Goal: Transaction & Acquisition: Subscribe to service/newsletter

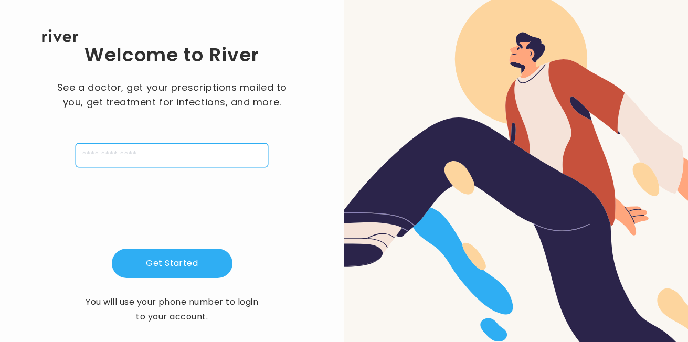
click at [225, 157] on input "tel" at bounding box center [172, 155] width 193 height 24
type input "**********"
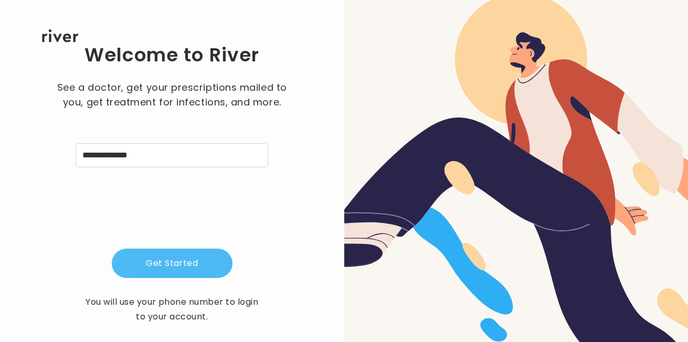
click at [208, 260] on button "Get Started" at bounding box center [172, 263] width 121 height 29
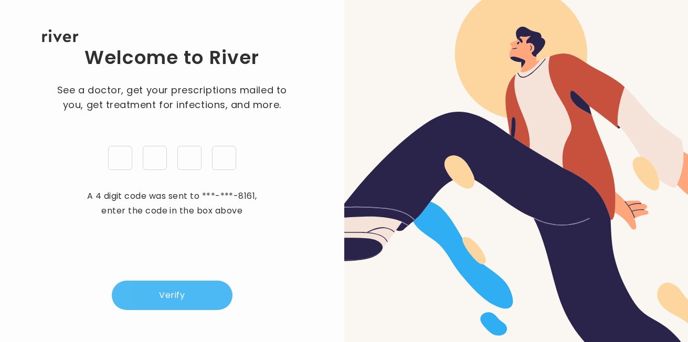
type input "*"
click at [203, 282] on button "Verify" at bounding box center [172, 295] width 121 height 29
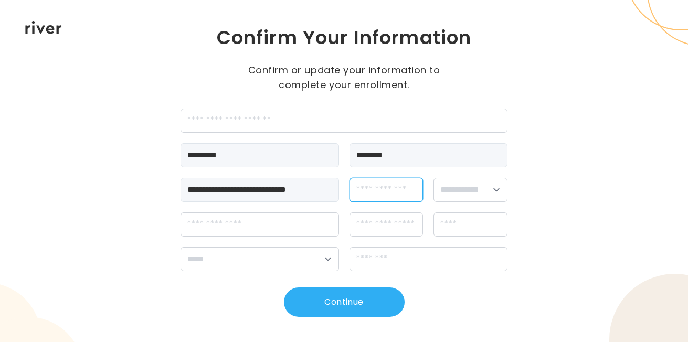
click at [396, 192] on input "dateOfBirth" at bounding box center [387, 190] width 74 height 24
type input "**********"
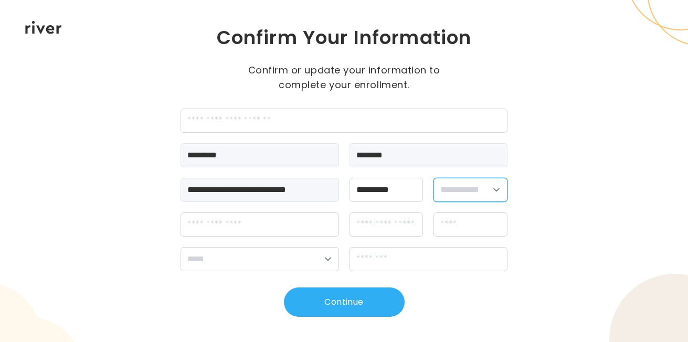
click at [469, 194] on select "**********" at bounding box center [471, 190] width 74 height 24
select select "****"
click at [434, 178] on select "**********" at bounding box center [471, 190] width 74 height 24
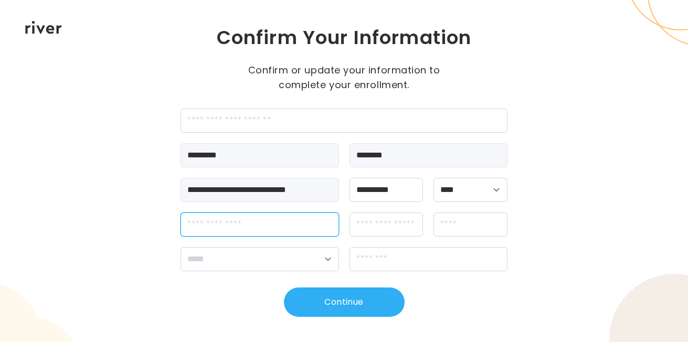
click at [259, 225] on input "streetAddress" at bounding box center [260, 225] width 159 height 24
type input "**********"
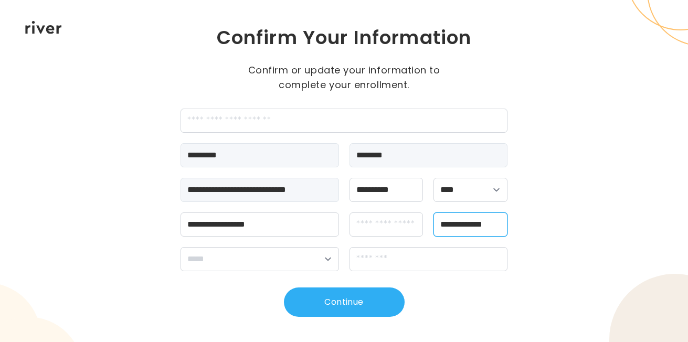
scroll to position [0, 2]
type input "**********"
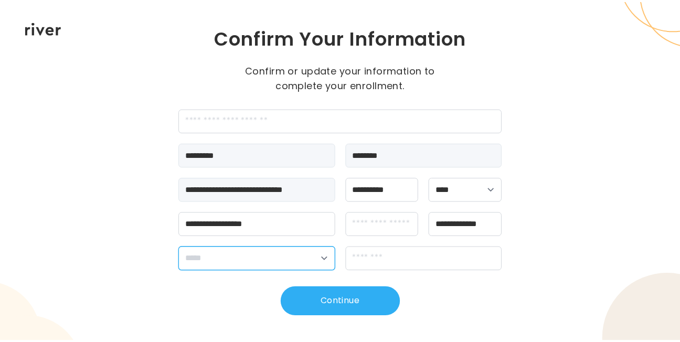
scroll to position [0, 0]
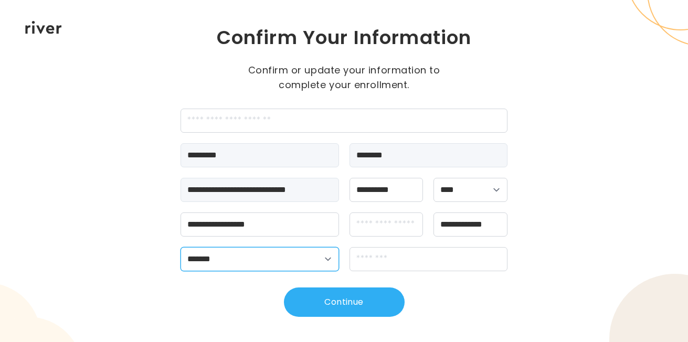
select select "**"
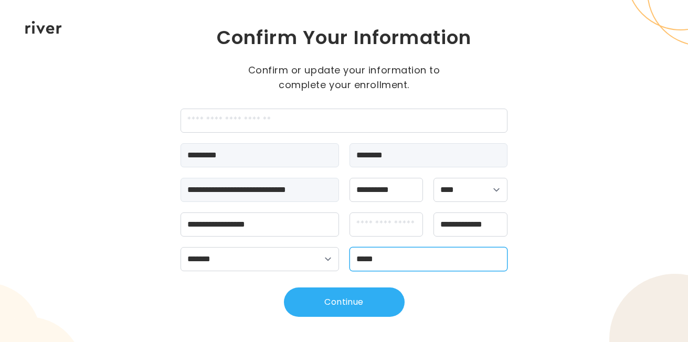
type input "*****"
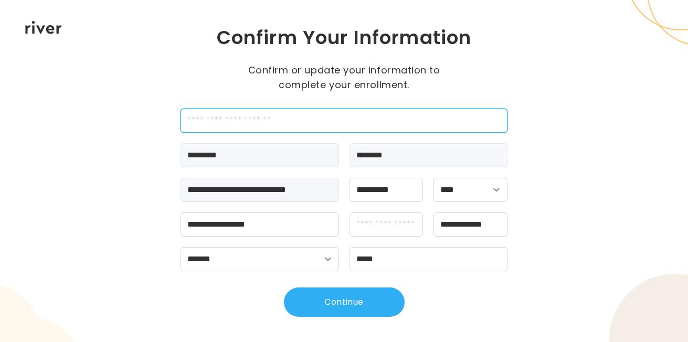
click at [297, 122] on input "employeeId" at bounding box center [345, 121] width 328 height 24
type input "*******"
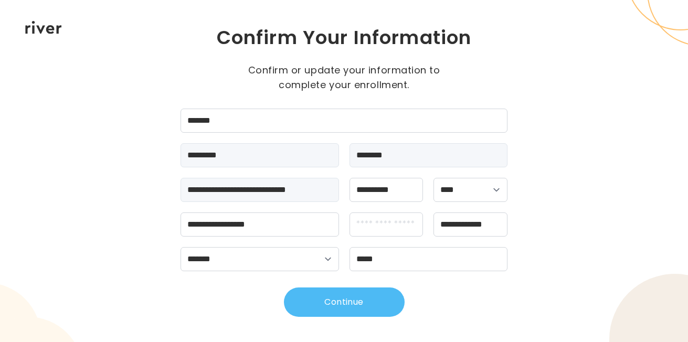
click at [395, 310] on button "Continue" at bounding box center [344, 302] width 121 height 29
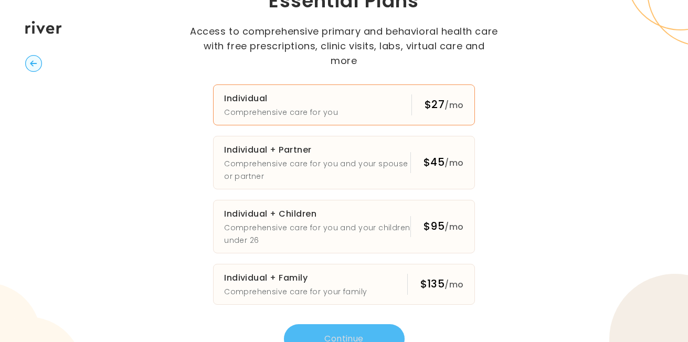
click at [316, 106] on p "Comprehensive care for you" at bounding box center [281, 112] width 114 height 13
click at [381, 327] on button "Continue" at bounding box center [344, 338] width 121 height 29
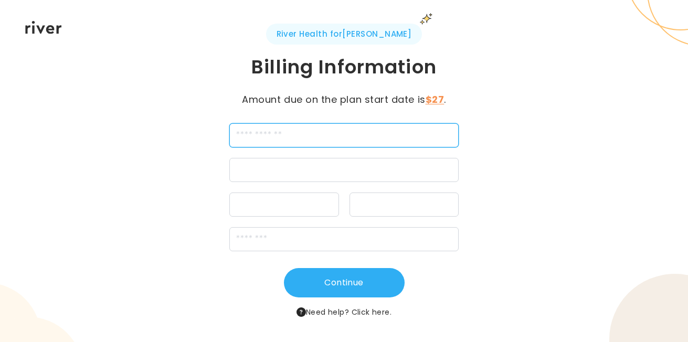
click at [243, 136] on input "cardName" at bounding box center [343, 135] width 229 height 24
type input "**********"
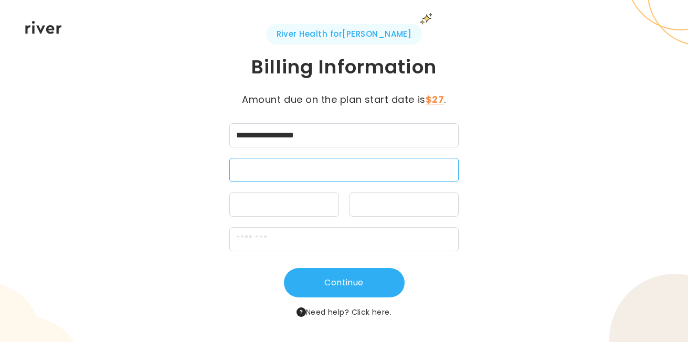
click at [310, 164] on div at bounding box center [343, 170] width 229 height 24
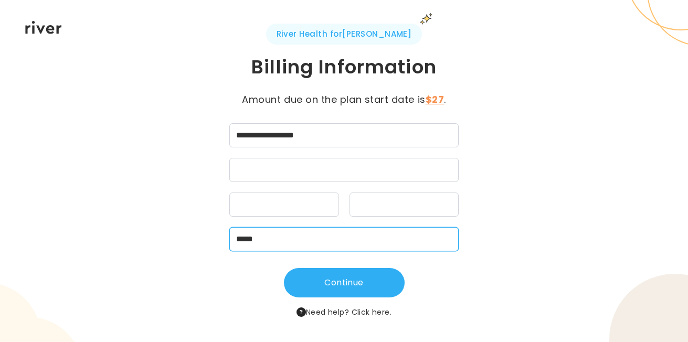
type input "*****"
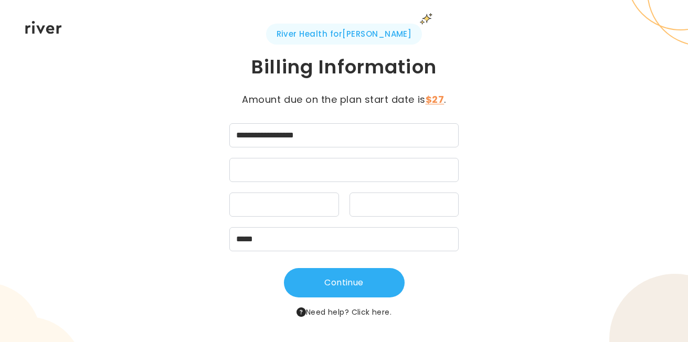
click at [490, 265] on div "**********" at bounding box center [345, 171] width 328 height 294
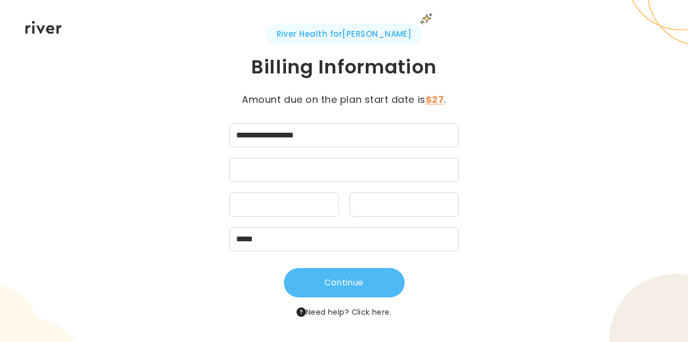
click at [322, 292] on button "Continue" at bounding box center [344, 282] width 121 height 29
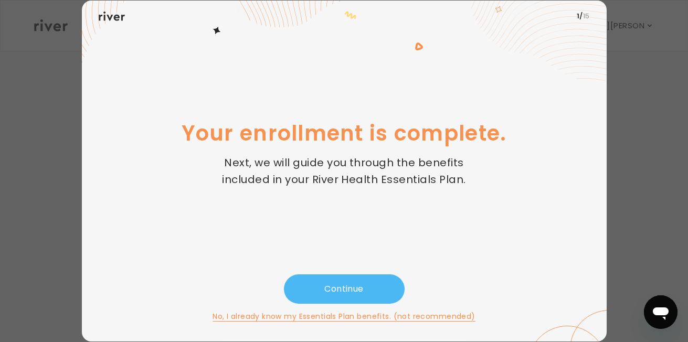
click at [338, 283] on button "Continue" at bounding box center [344, 289] width 121 height 29
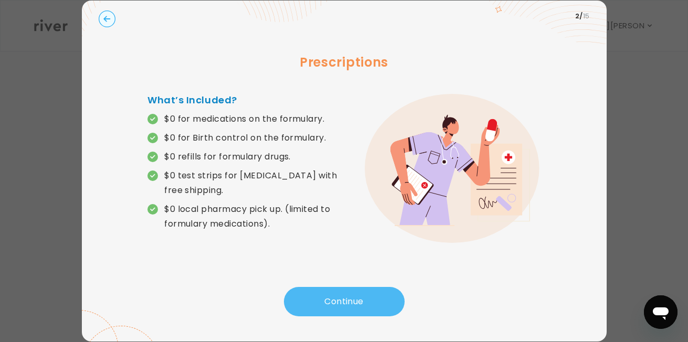
click at [339, 296] on button "Continue" at bounding box center [344, 301] width 121 height 29
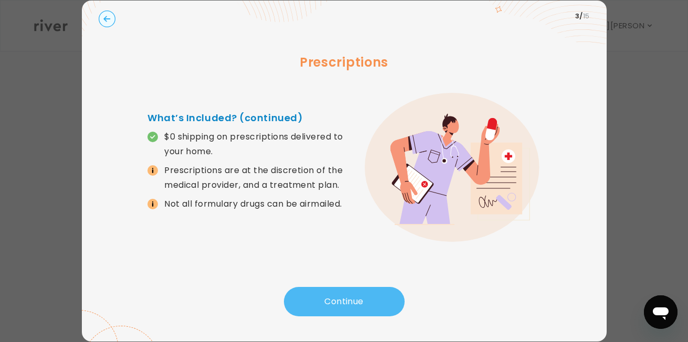
click at [298, 307] on button "Continue" at bounding box center [344, 301] width 121 height 29
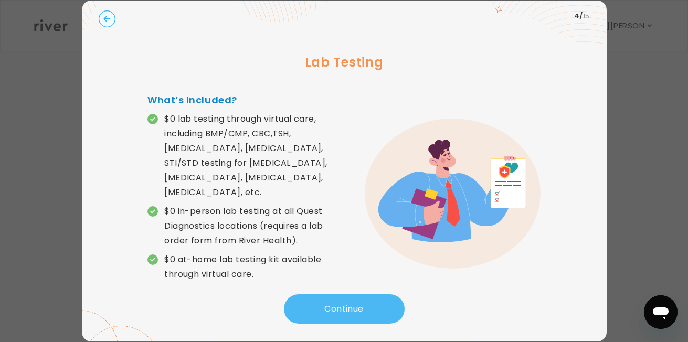
click at [298, 307] on button "Continue" at bounding box center [344, 308] width 121 height 29
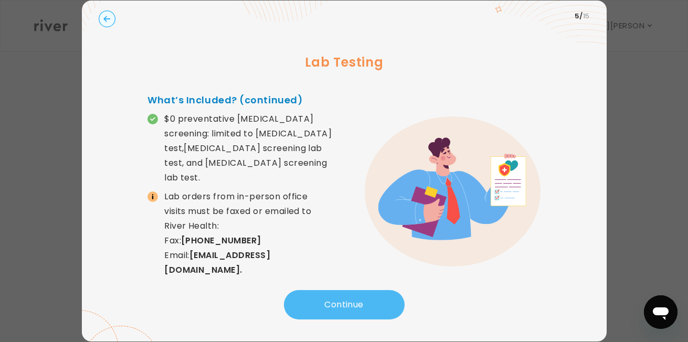
click at [298, 307] on button "Continue" at bounding box center [344, 304] width 121 height 29
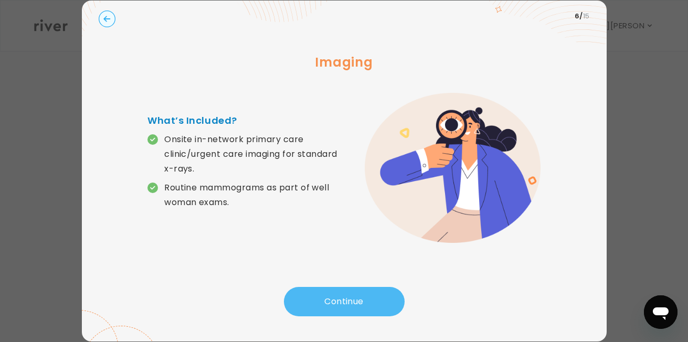
click at [298, 307] on button "Continue" at bounding box center [344, 301] width 121 height 29
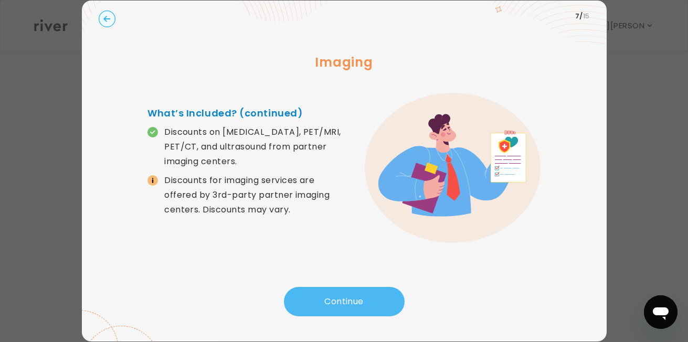
click at [298, 307] on button "Continue" at bounding box center [344, 301] width 121 height 29
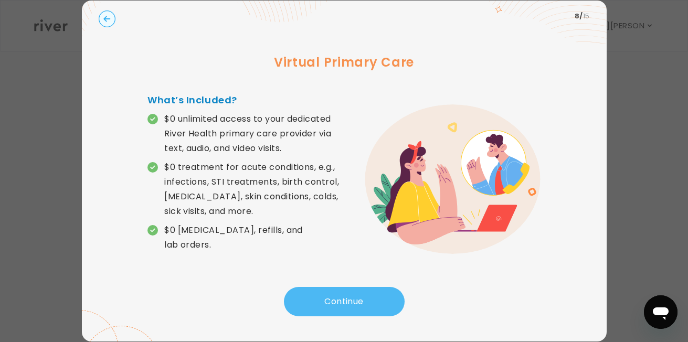
click at [298, 307] on button "Continue" at bounding box center [344, 301] width 121 height 29
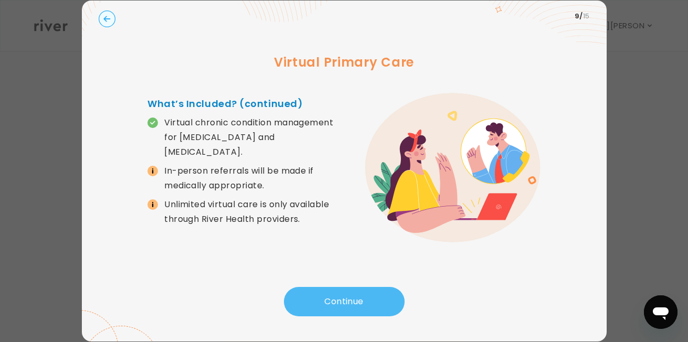
click at [298, 307] on button "Continue" at bounding box center [344, 301] width 121 height 29
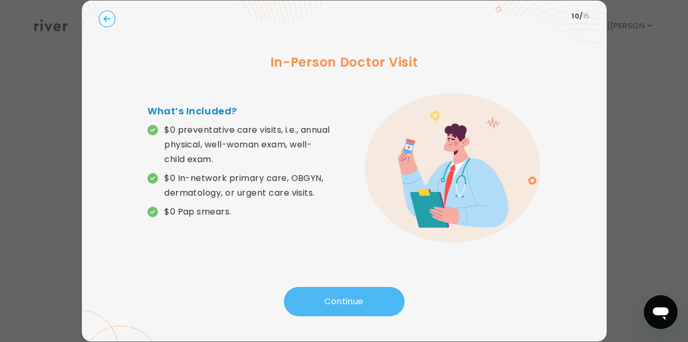
click at [298, 307] on button "Continue" at bounding box center [344, 301] width 121 height 29
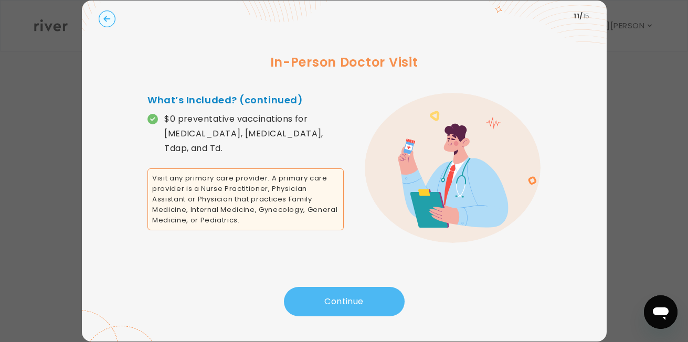
click at [301, 302] on button "Continue" at bounding box center [344, 301] width 121 height 29
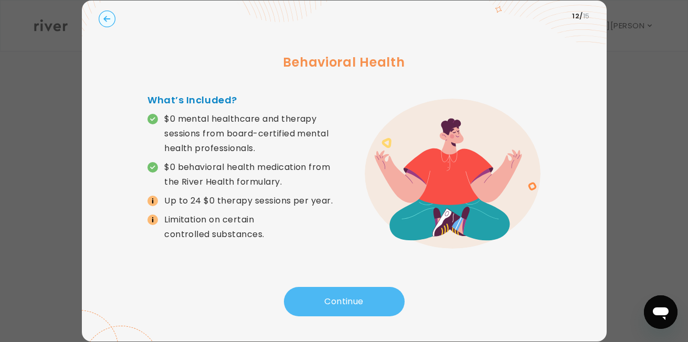
click at [301, 302] on button "Continue" at bounding box center [344, 301] width 121 height 29
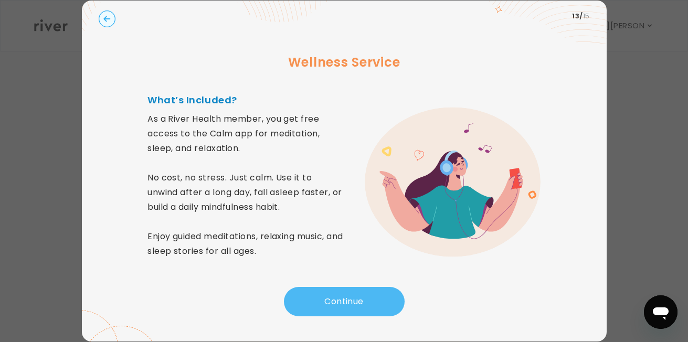
click at [301, 302] on button "Continue" at bounding box center [344, 301] width 121 height 29
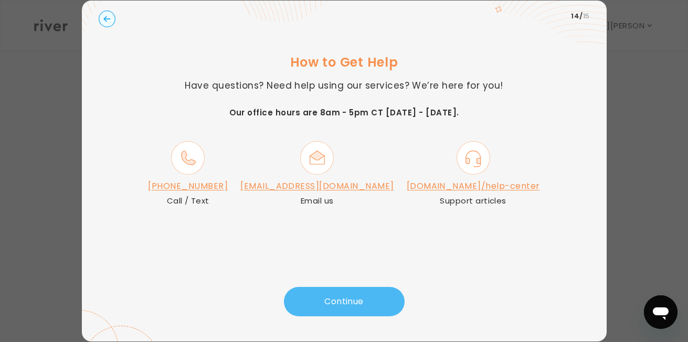
click at [301, 302] on button "Continue" at bounding box center [344, 301] width 121 height 29
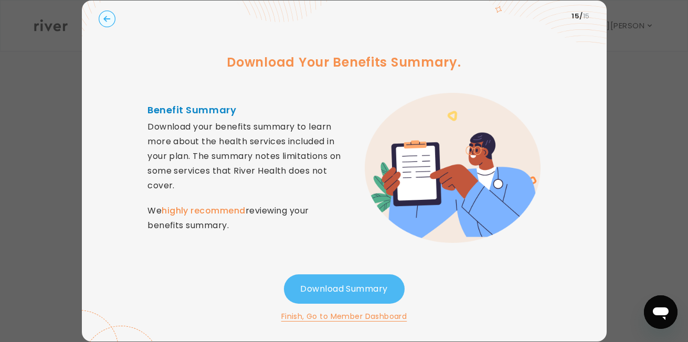
click at [345, 287] on button "Download Summary" at bounding box center [344, 289] width 121 height 29
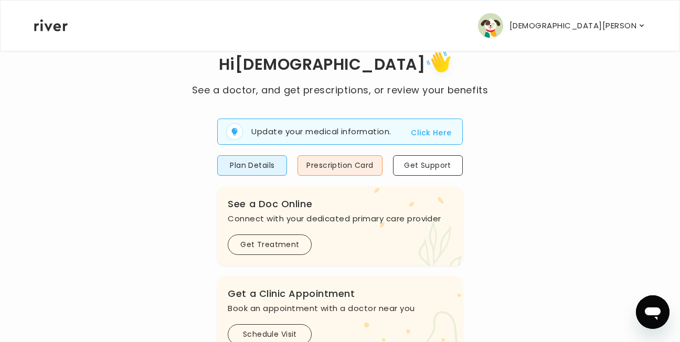
scroll to position [40, 0]
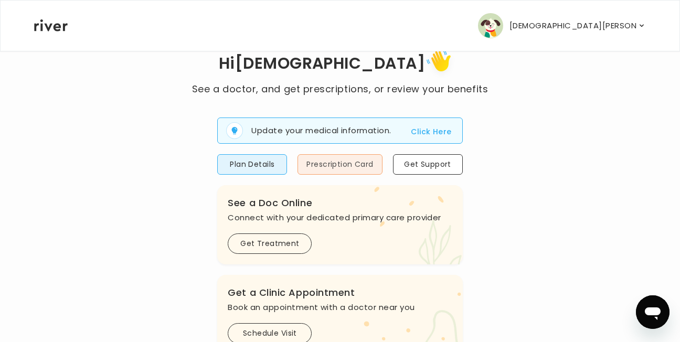
click at [362, 162] on button "Prescription Card" at bounding box center [340, 164] width 85 height 20
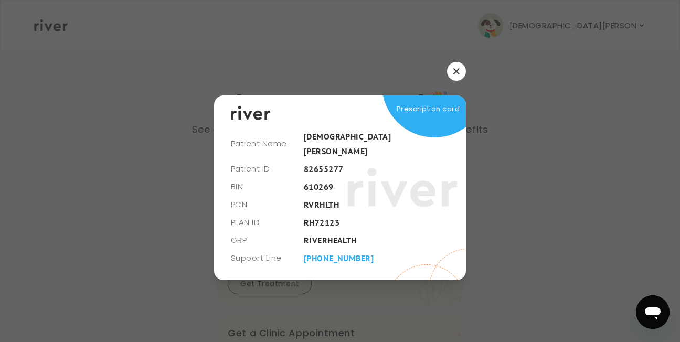
scroll to position [0, 0]
click at [461, 75] on button "button" at bounding box center [460, 71] width 19 height 19
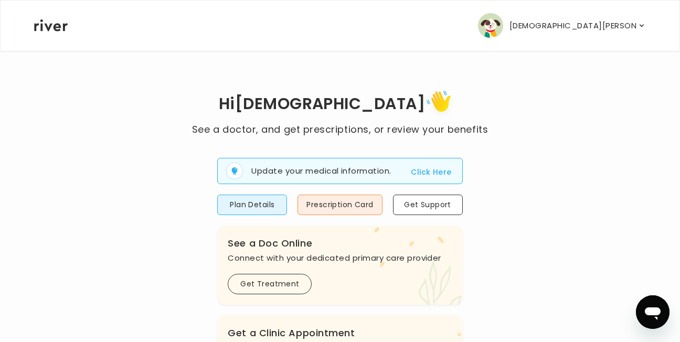
click at [638, 17] on button "[DEMOGRAPHIC_DATA][PERSON_NAME]" at bounding box center [562, 25] width 168 height 25
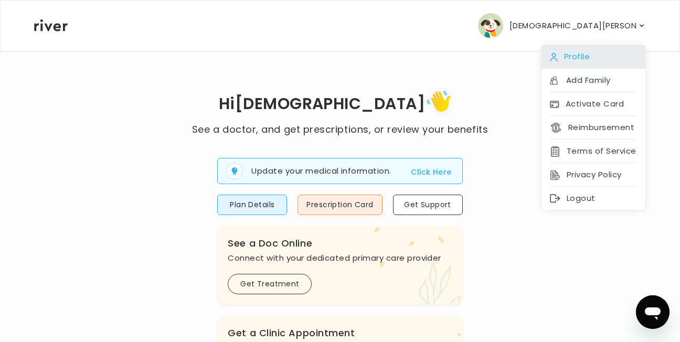
click at [553, 51] on div "Profile" at bounding box center [594, 57] width 104 height 24
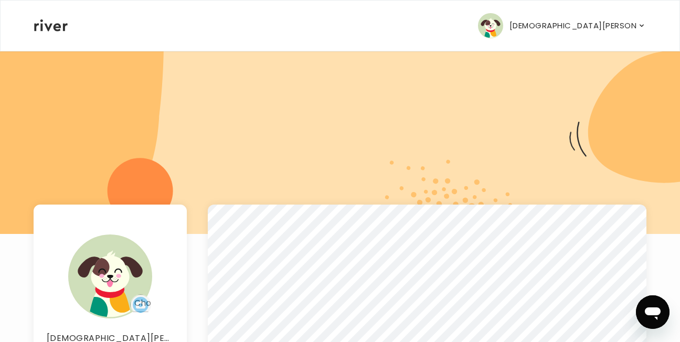
click at [53, 20] on icon at bounding box center [51, 25] width 34 height 12
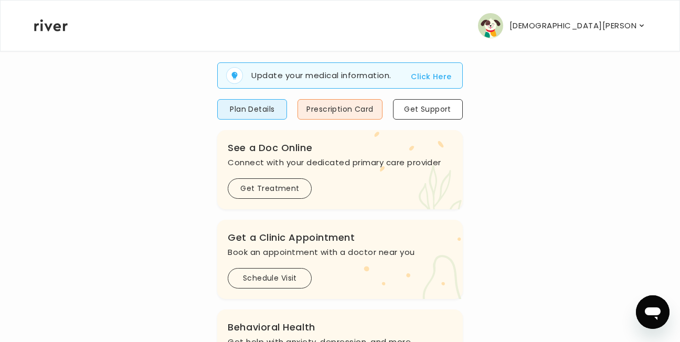
scroll to position [92, 0]
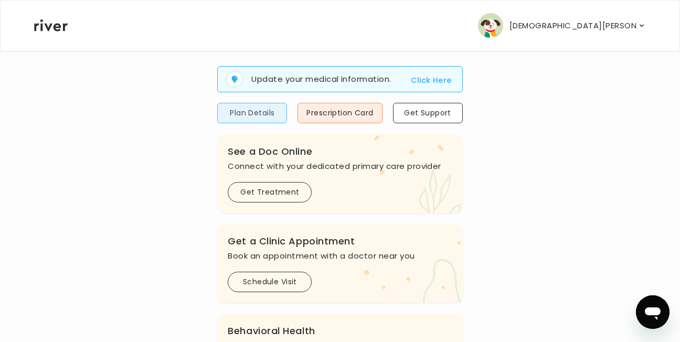
click at [266, 118] on button "Plan Details" at bounding box center [252, 113] width 70 height 20
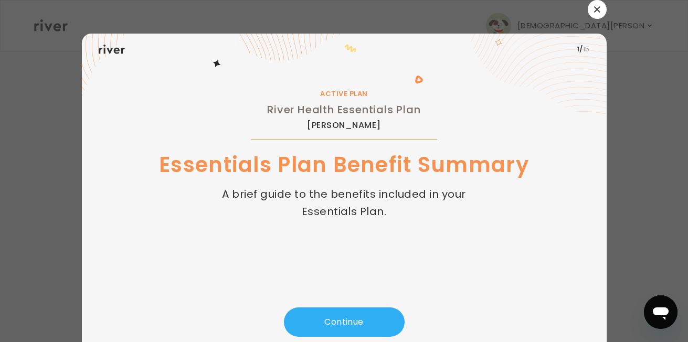
scroll to position [33, 0]
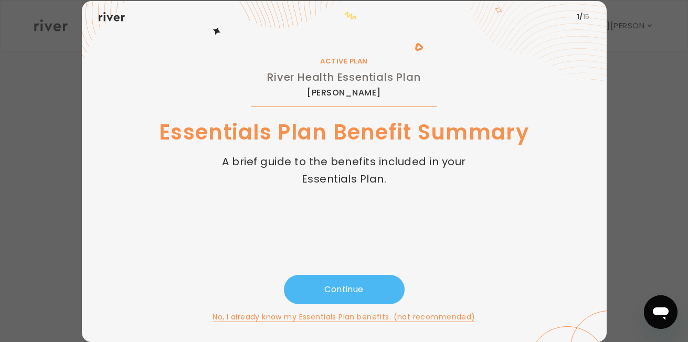
click at [367, 292] on button "Continue" at bounding box center [344, 289] width 121 height 29
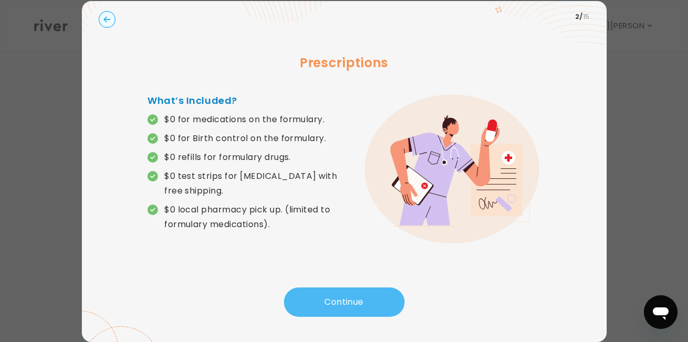
click at [367, 292] on button "Continue" at bounding box center [344, 302] width 121 height 29
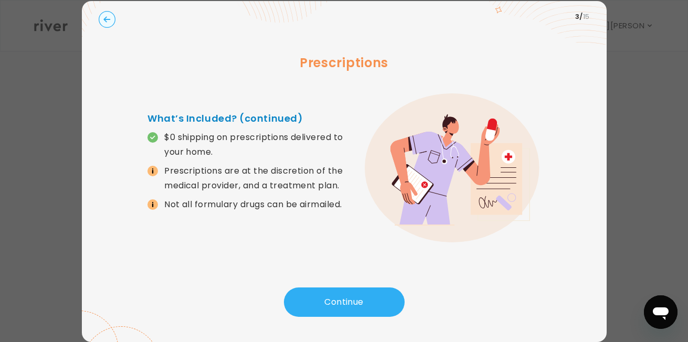
click at [631, 69] on div at bounding box center [344, 171] width 688 height 342
click at [104, 19] on circle "button" at bounding box center [107, 20] width 16 height 16
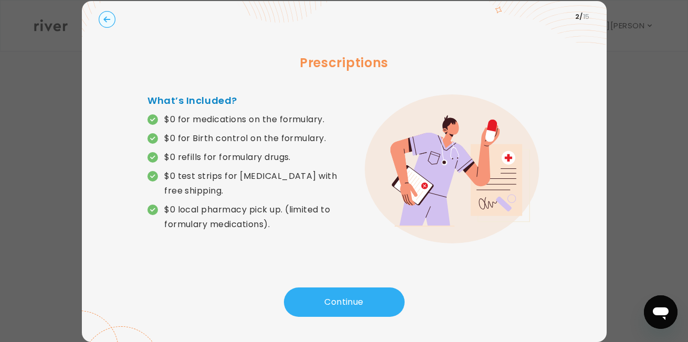
drag, startPoint x: 95, startPoint y: 24, endPoint x: 112, endPoint y: 24, distance: 16.8
click at [112, 24] on div "2 / 15" at bounding box center [344, 16] width 491 height 15
click at [109, 20] on circle "button" at bounding box center [107, 20] width 16 height 16
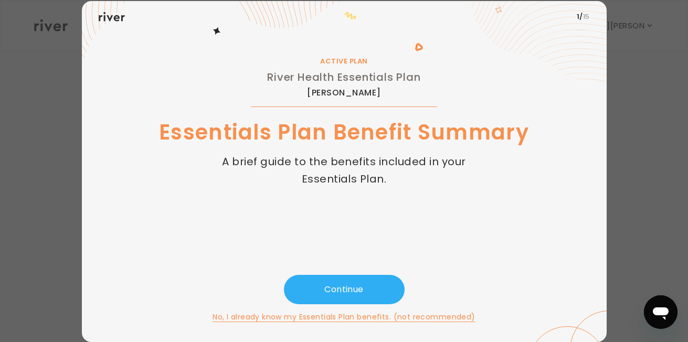
click at [626, 59] on div at bounding box center [344, 171] width 688 height 342
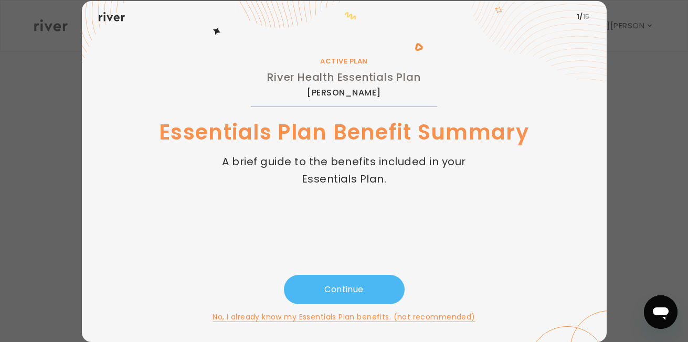
click at [332, 299] on button "Continue" at bounding box center [344, 289] width 121 height 29
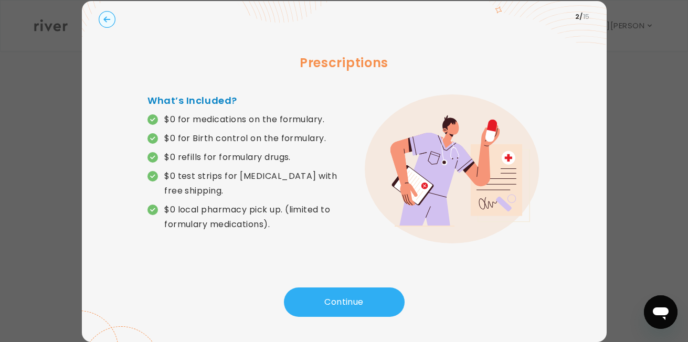
click at [111, 27] on icon at bounding box center [118, 15] width 73 height 80
click at [107, 22] on circle "button" at bounding box center [107, 20] width 16 height 16
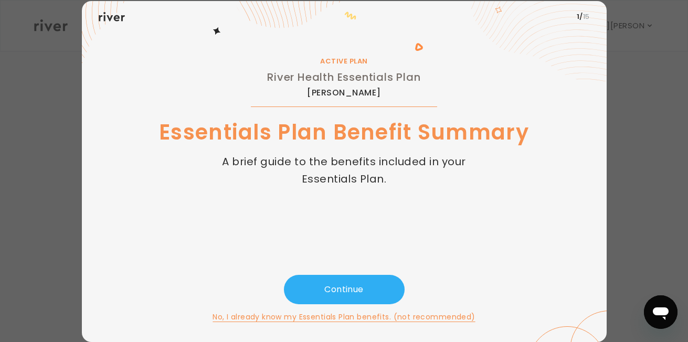
click at [57, 285] on div at bounding box center [344, 171] width 688 height 342
click at [678, 90] on div at bounding box center [344, 171] width 688 height 342
